Goal: Information Seeking & Learning: Learn about a topic

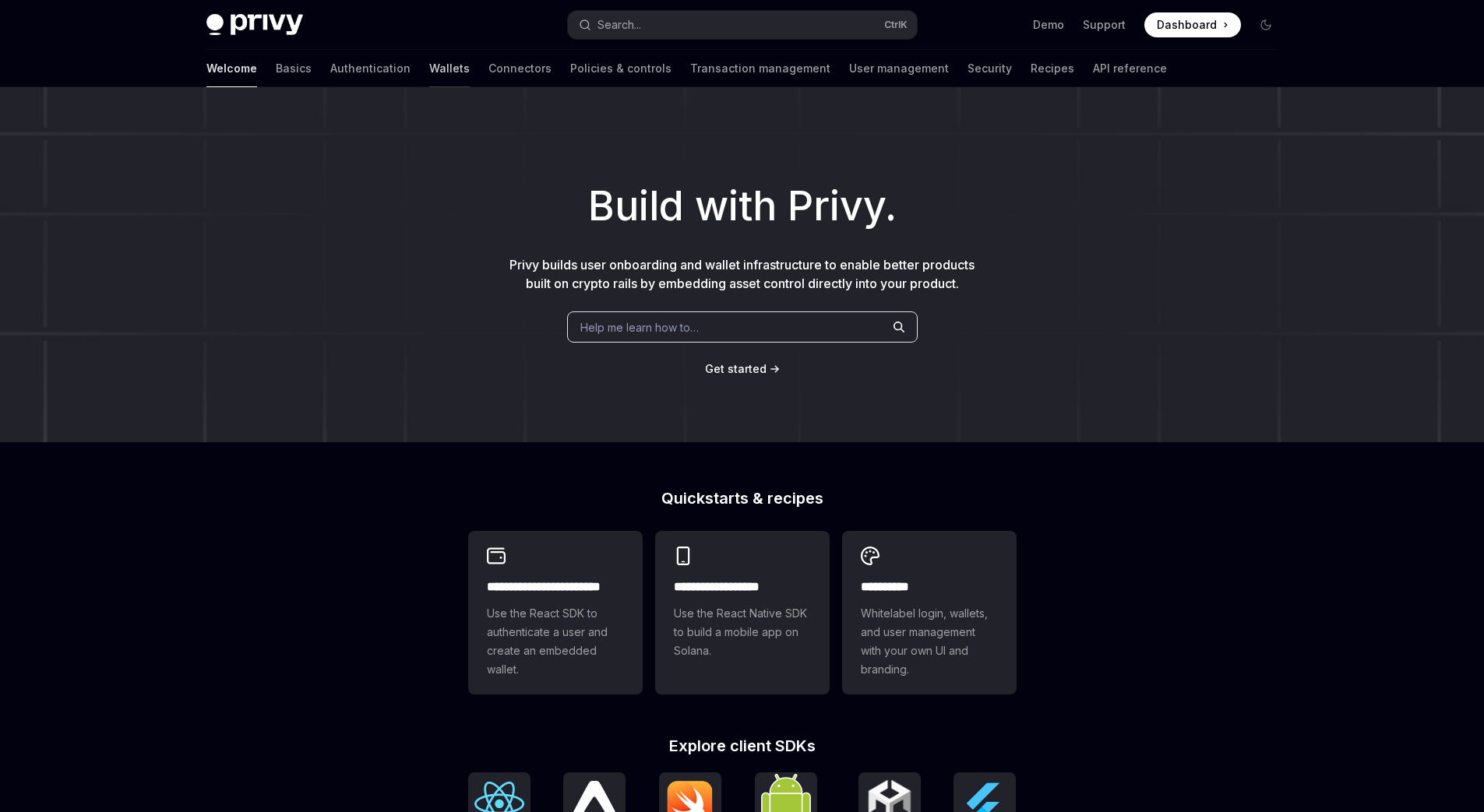
click at [429, 87] on link "Wallets" at bounding box center [449, 69] width 40 height 37
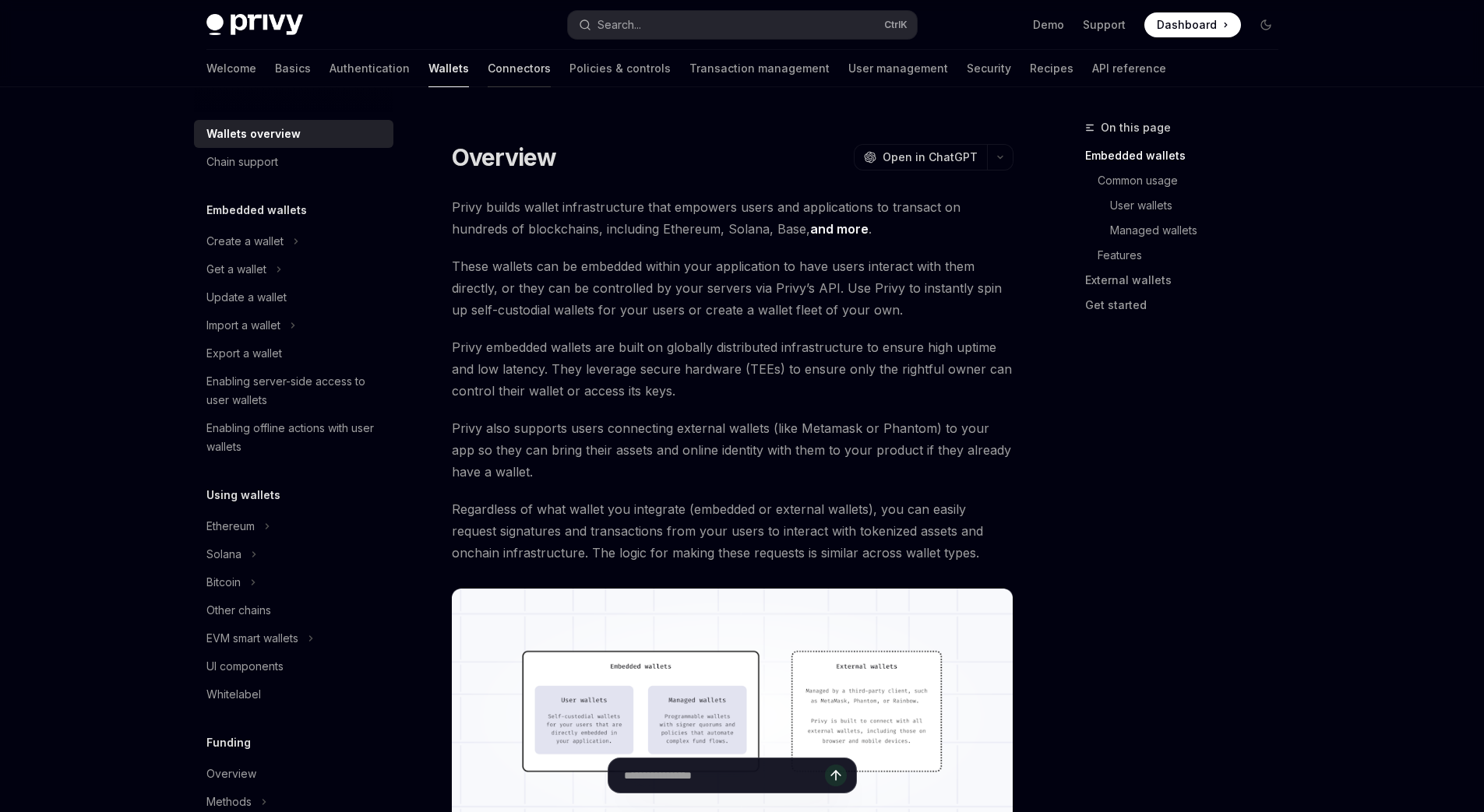
click at [488, 87] on link "Connectors" at bounding box center [519, 69] width 63 height 37
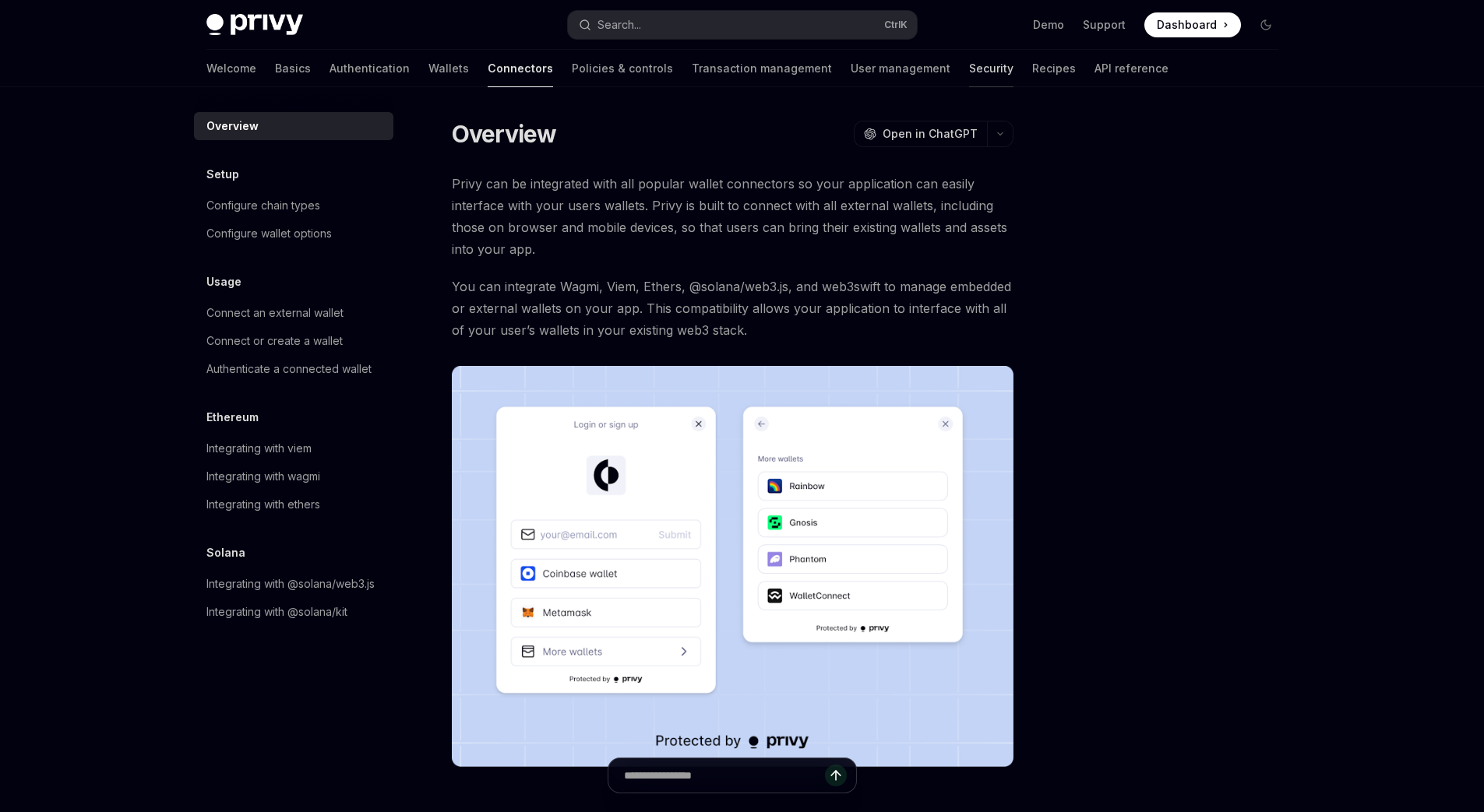
click at [969, 87] on link "Security" at bounding box center [990, 69] width 44 height 37
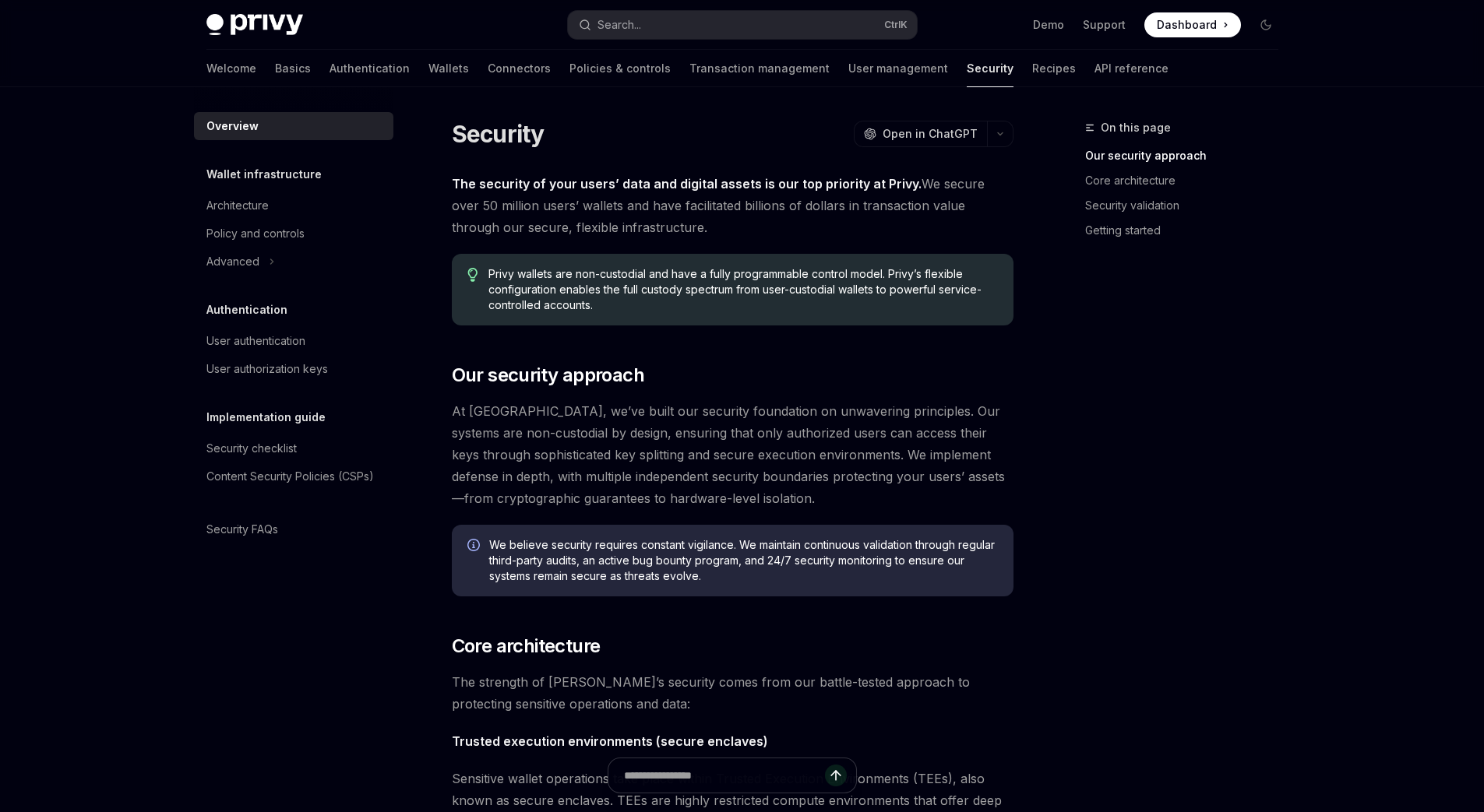
click at [206, 26] on img at bounding box center [255, 24] width 97 height 22
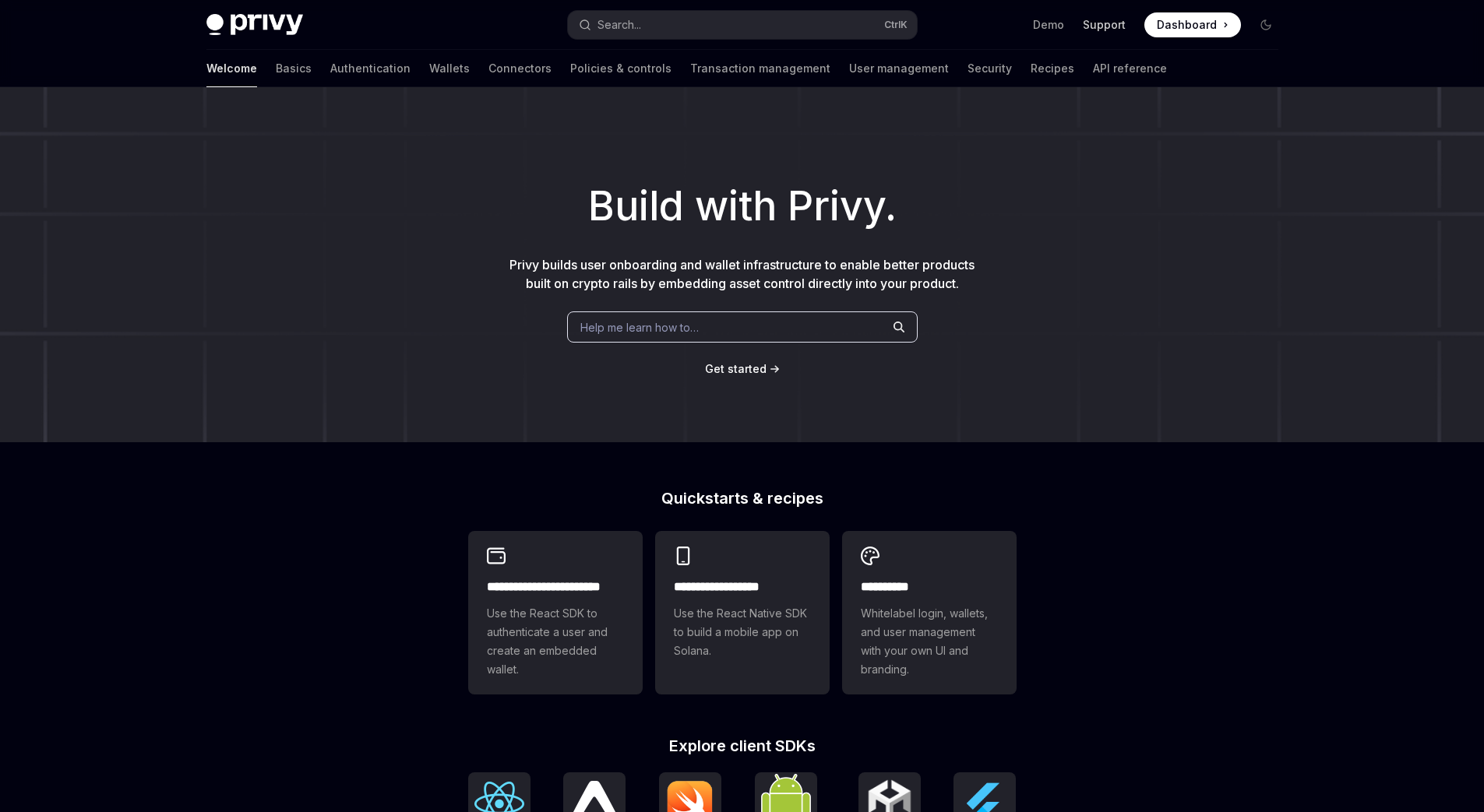
click at [1125, 32] on link "Support" at bounding box center [1103, 24] width 43 height 15
click at [276, 78] on link "Basics" at bounding box center [294, 69] width 35 height 37
type textarea "*"
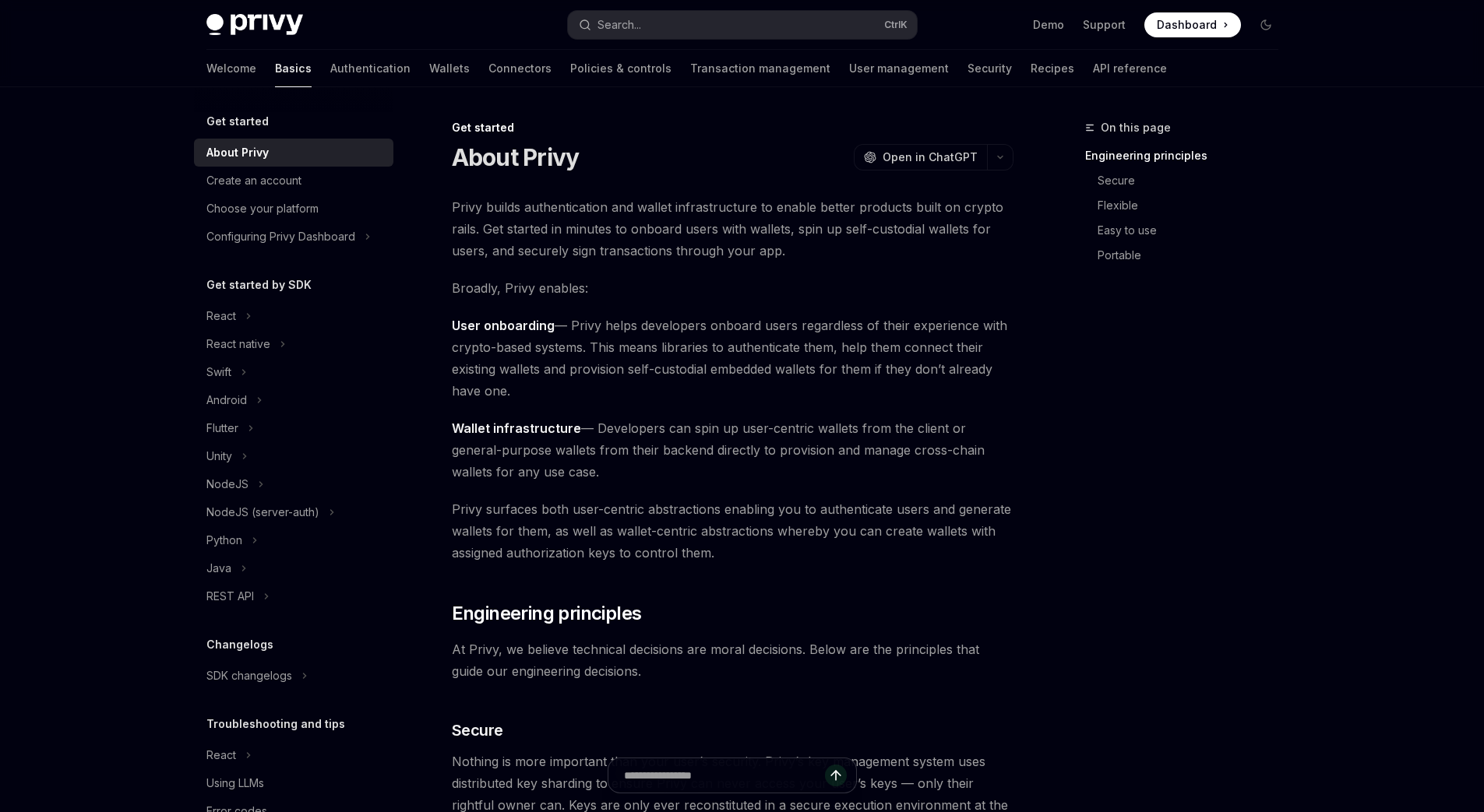
click at [1216, 30] on span "Dashboard" at bounding box center [1186, 24] width 60 height 15
